Goal: Task Accomplishment & Management: Manage account settings

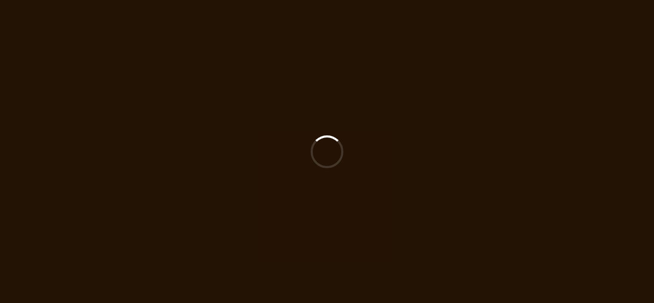
click at [277, 83] on div at bounding box center [327, 151] width 654 height 303
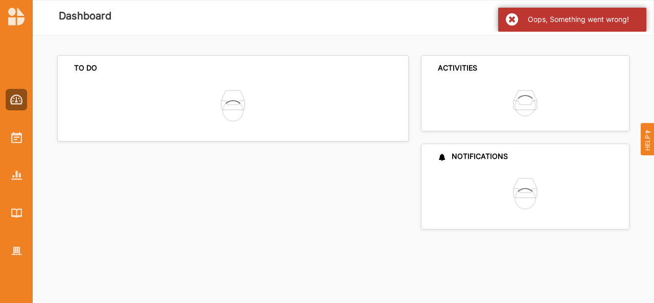
click at [511, 25] on div "Oops, Something went wrong!" at bounding box center [572, 20] width 148 height 24
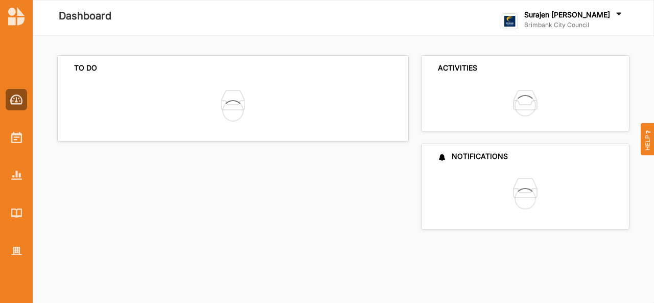
click at [368, 205] on div "TO DO No current to do list actions" at bounding box center [236, 142] width 358 height 174
click at [17, 146] on div at bounding box center [16, 137] width 21 height 21
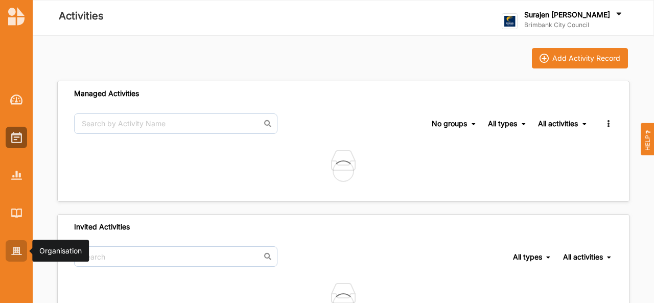
click at [14, 251] on img at bounding box center [16, 251] width 11 height 9
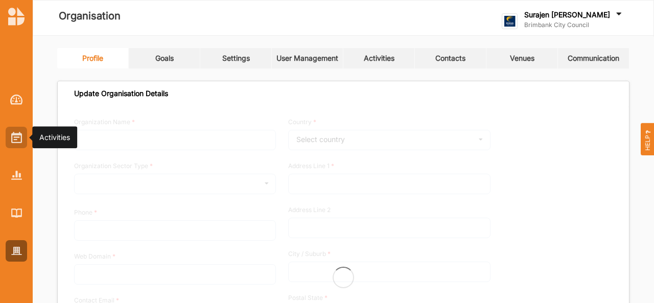
click at [21, 136] on img at bounding box center [16, 137] width 11 height 11
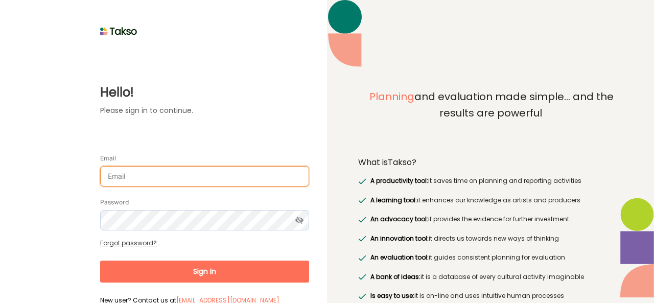
click at [169, 173] on input "Email" at bounding box center [204, 176] width 209 height 20
type input "[EMAIL_ADDRESS][DOMAIN_NAME]"
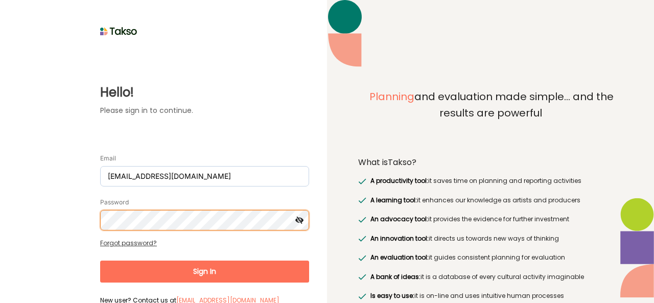
click at [100, 261] on button "Sign In" at bounding box center [204, 272] width 209 height 22
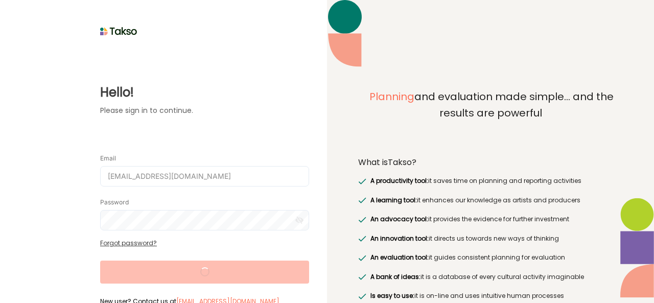
scroll to position [20, 0]
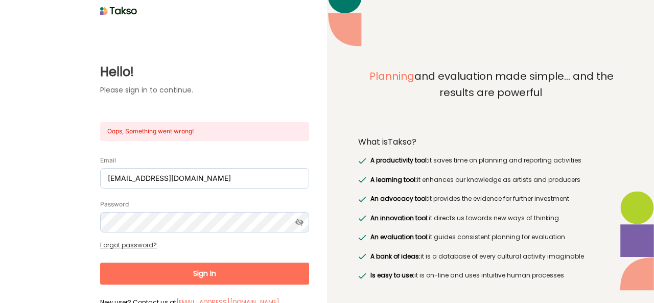
click at [191, 266] on button "Sign In" at bounding box center [204, 274] width 209 height 22
click at [198, 279] on button "Sign In" at bounding box center [204, 274] width 209 height 22
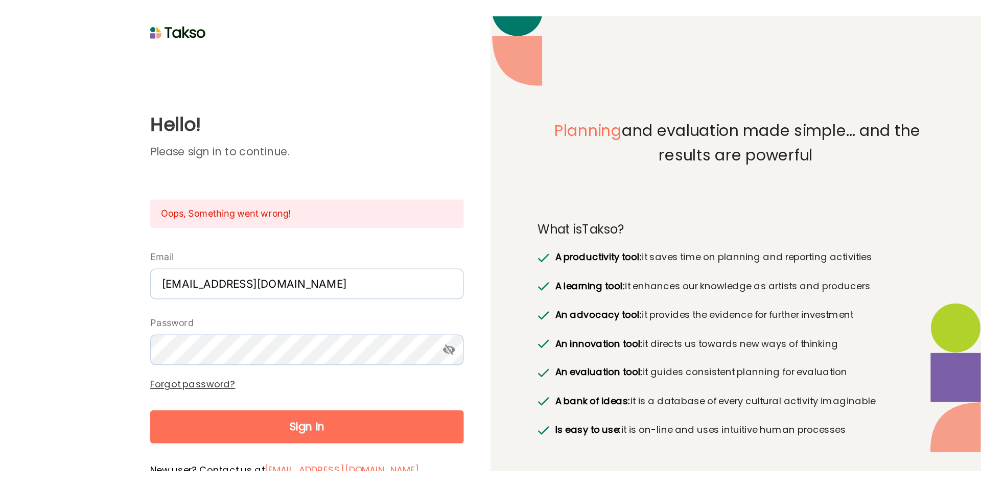
scroll to position [0, 0]
